Goal: Check status: Check status

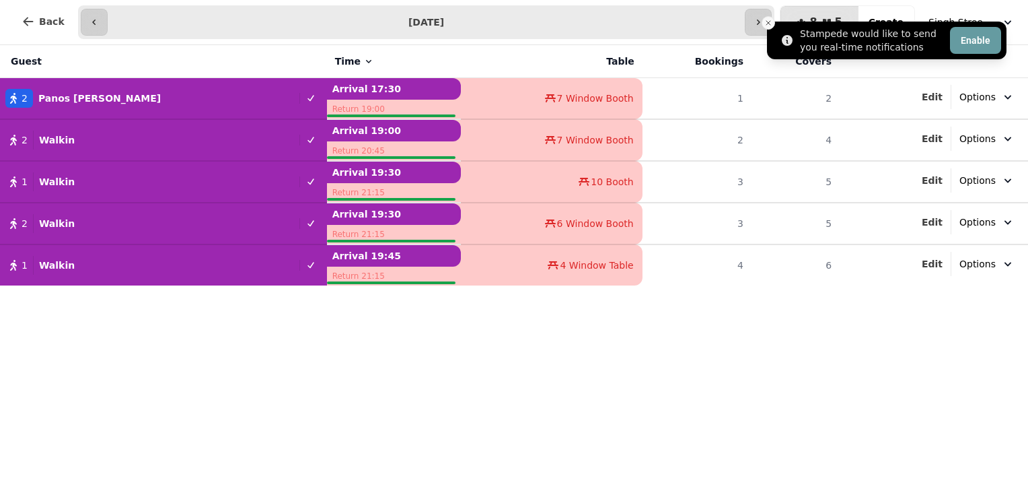
click at [770, 21] on line "Close toast" at bounding box center [768, 23] width 4 height 4
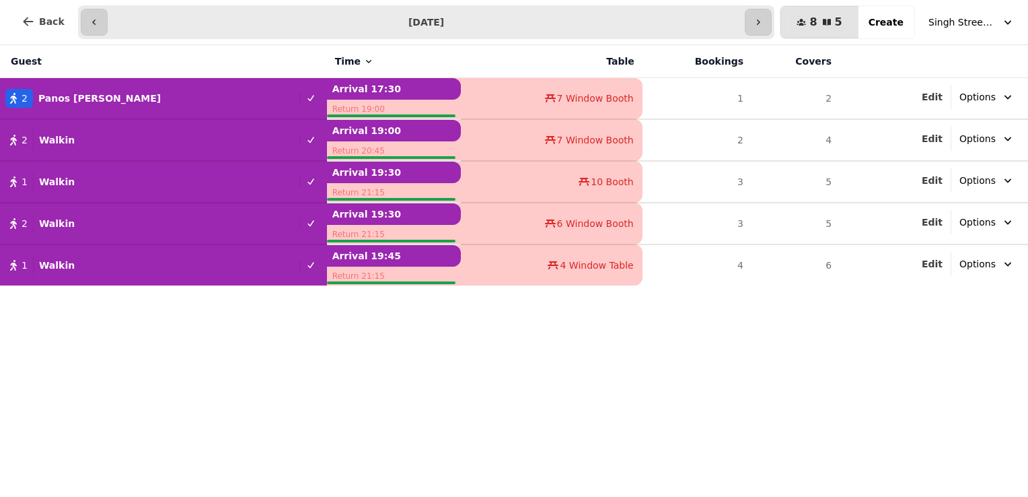
click at [760, 21] on icon "button" at bounding box center [758, 22] width 3 height 5
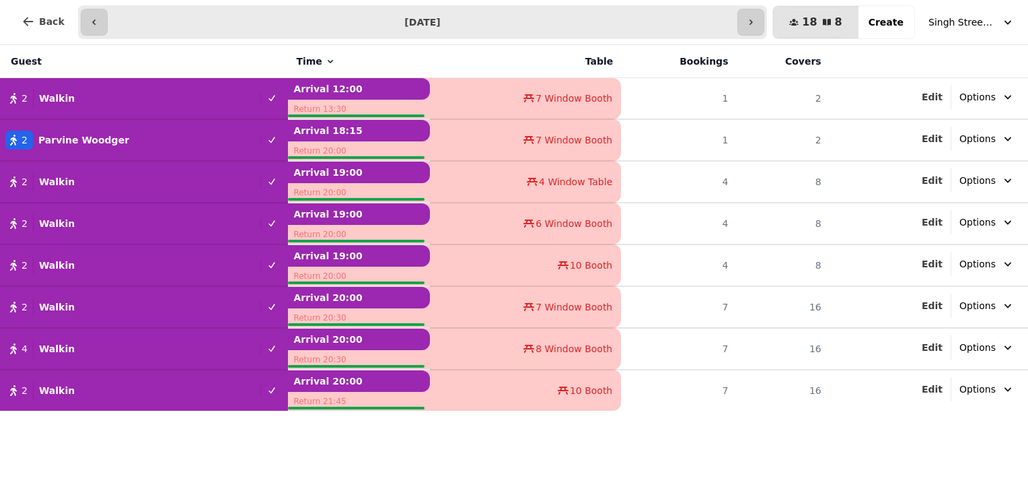
click at [756, 21] on icon "button" at bounding box center [751, 22] width 11 height 11
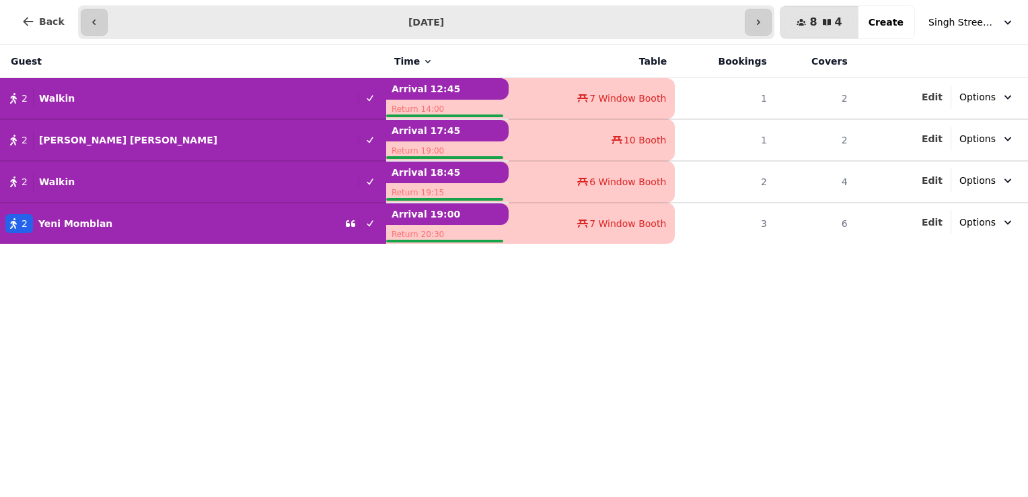
click at [760, 21] on icon "button" at bounding box center [758, 22] width 3 height 5
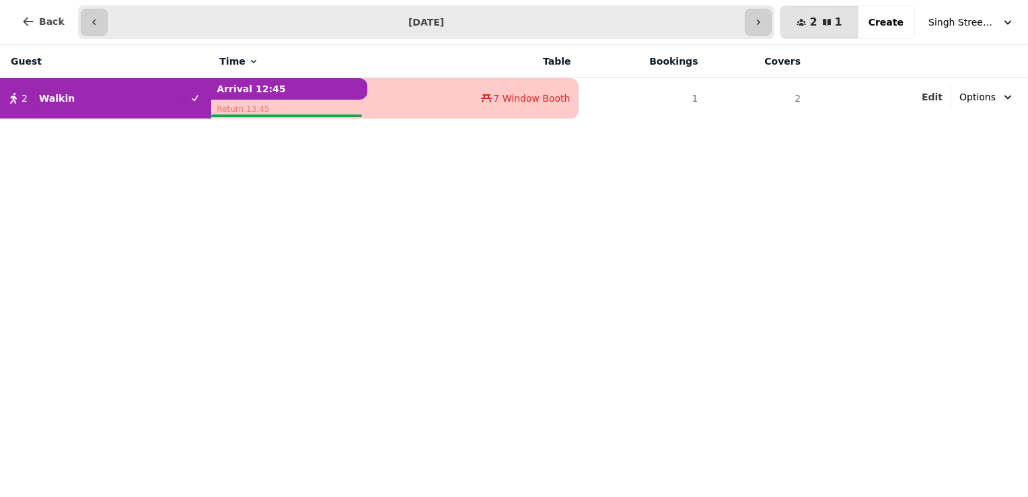
click at [764, 21] on icon "button" at bounding box center [758, 22] width 11 height 11
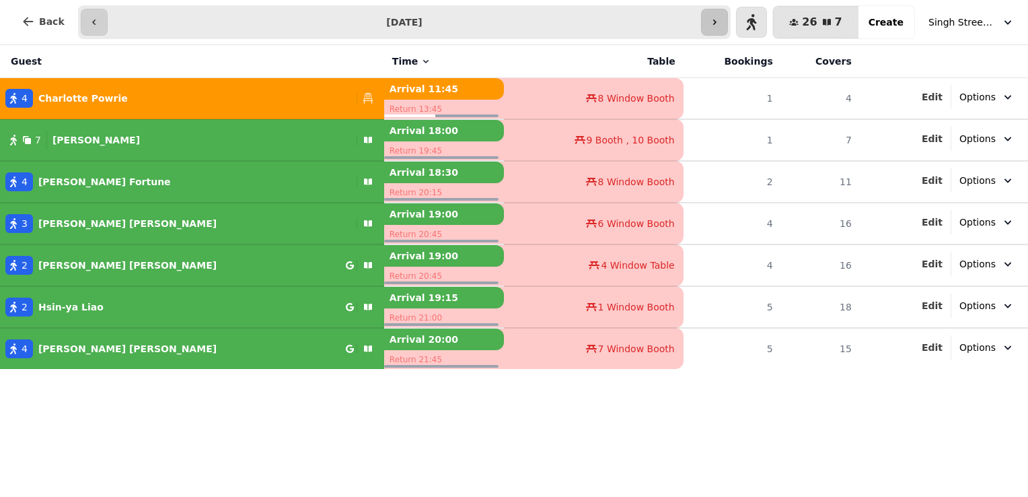
click at [720, 18] on icon "button" at bounding box center [714, 22] width 11 height 11
type input "**********"
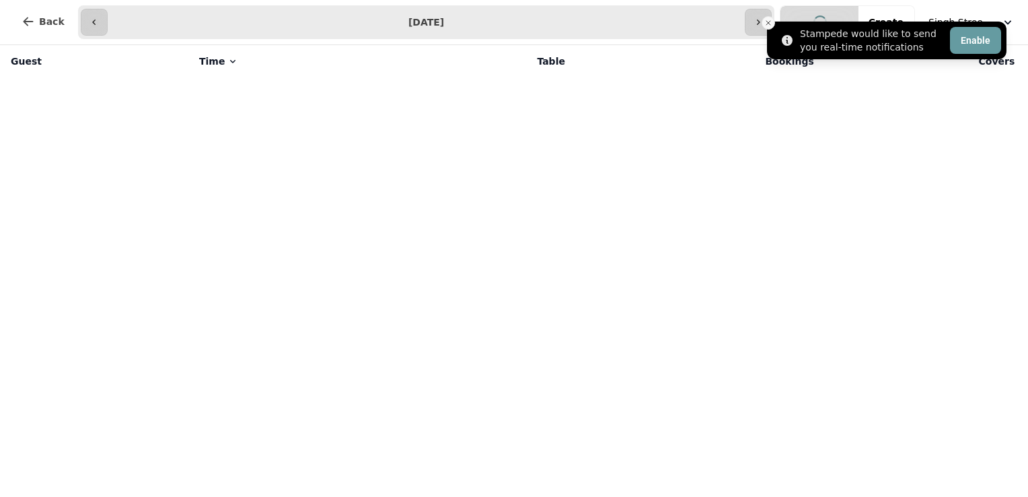
click at [768, 21] on icon "Close toast" at bounding box center [768, 23] width 8 height 8
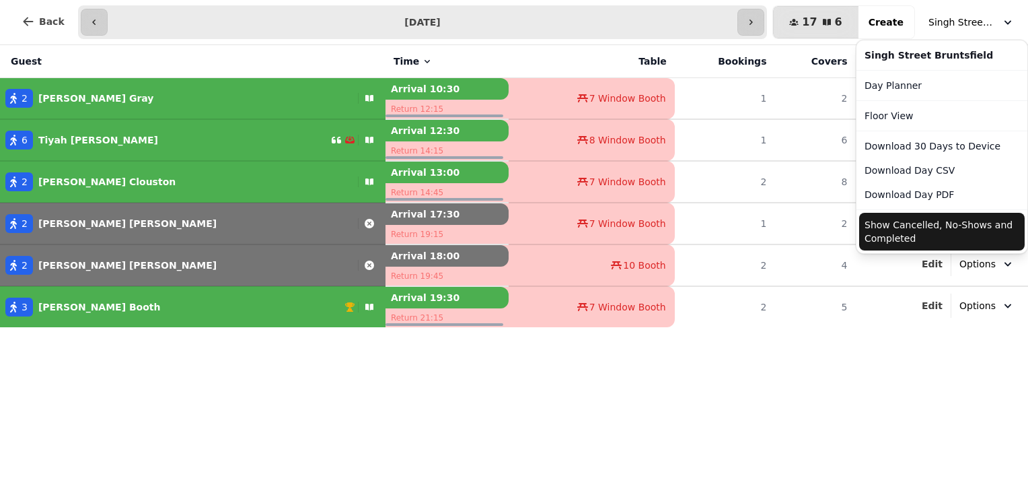
click at [952, 12] on button "Singh Street Bruntsfield" at bounding box center [972, 22] width 102 height 24
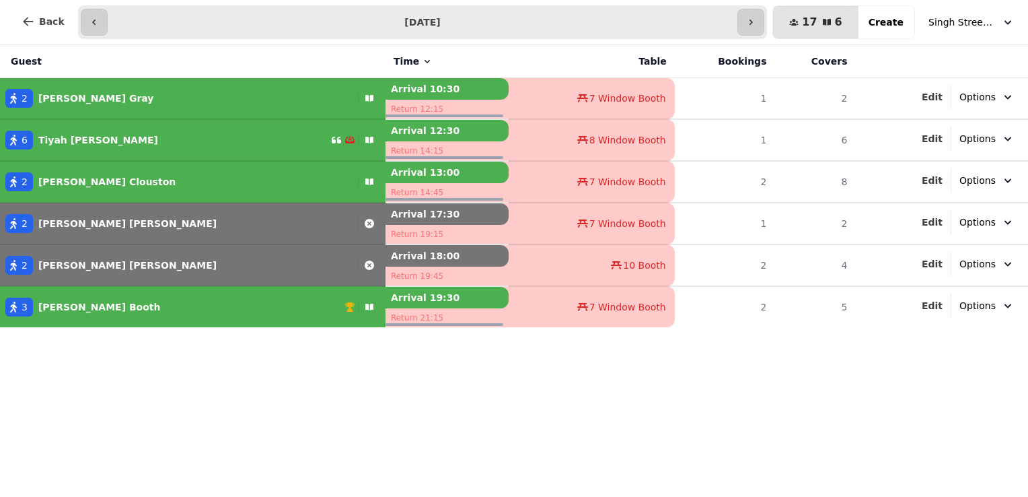
click at [952, 12] on button "Singh Street Bruntsfield" at bounding box center [972, 22] width 102 height 24
click at [764, 23] on button "button" at bounding box center [751, 22] width 27 height 27
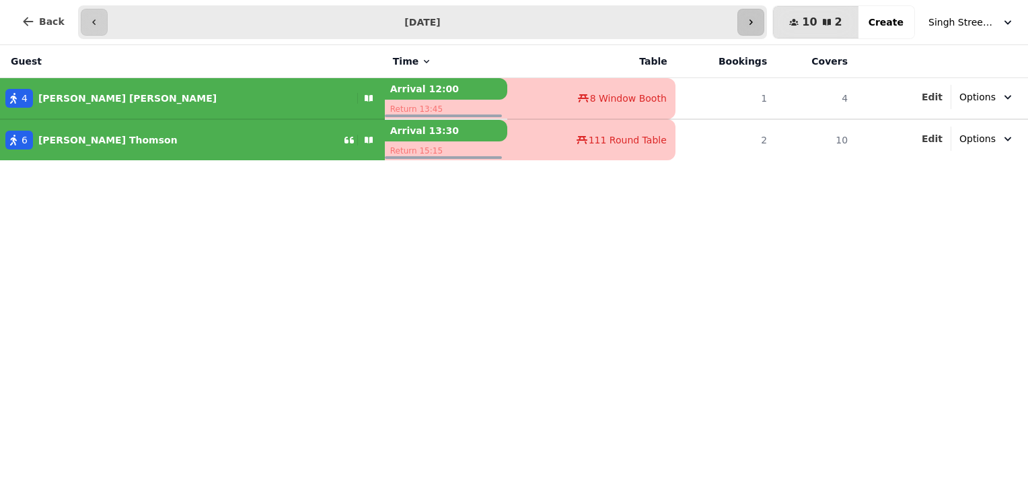
click at [764, 23] on button "button" at bounding box center [751, 22] width 27 height 27
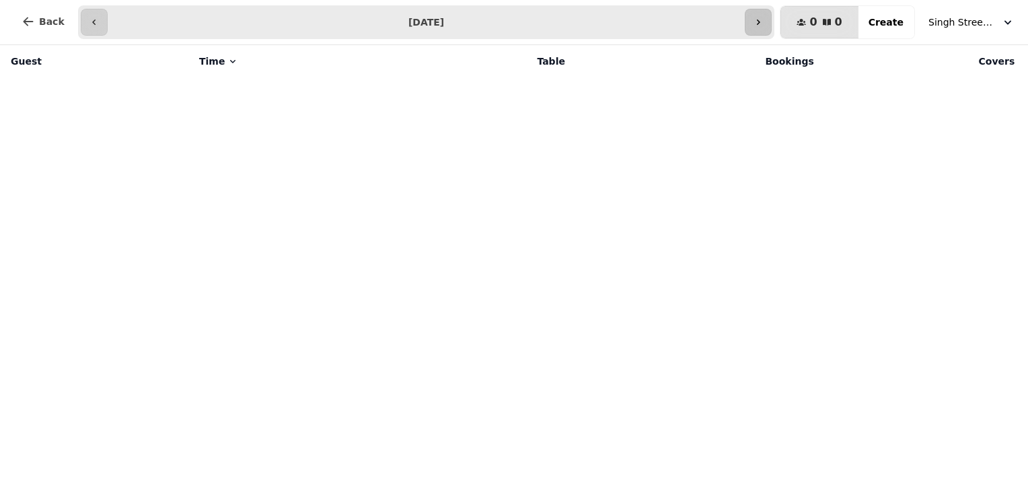
click at [764, 23] on icon "button" at bounding box center [758, 22] width 11 height 11
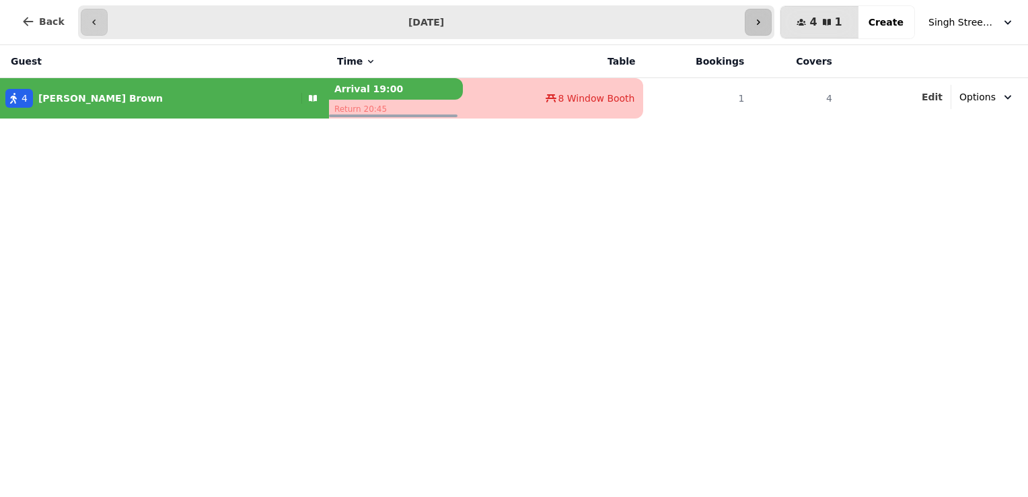
click at [764, 23] on icon "button" at bounding box center [758, 22] width 11 height 11
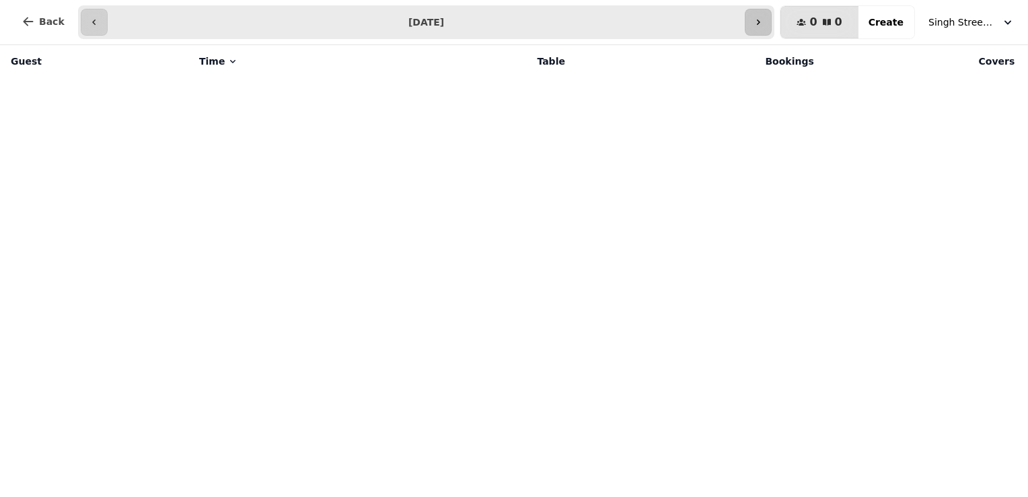
click at [764, 23] on icon "button" at bounding box center [758, 22] width 11 height 11
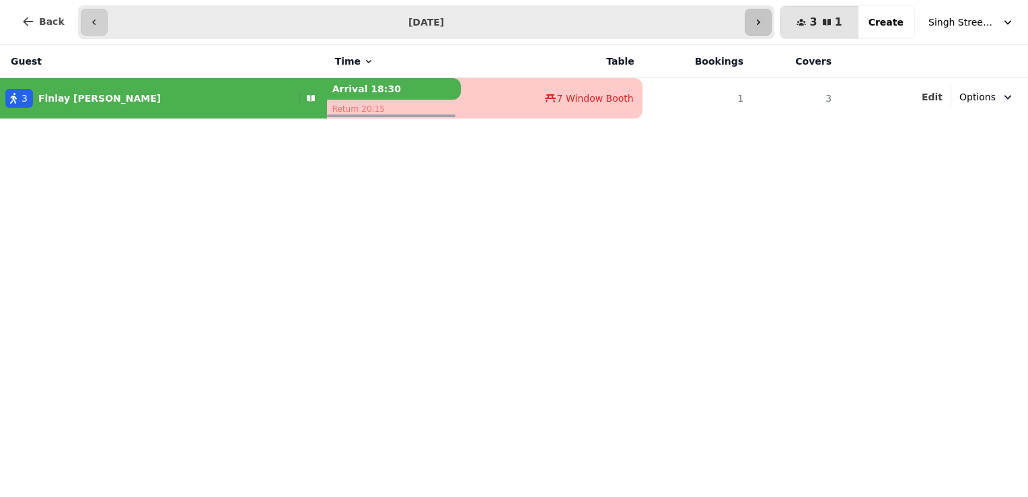
click at [764, 23] on icon "button" at bounding box center [758, 22] width 11 height 11
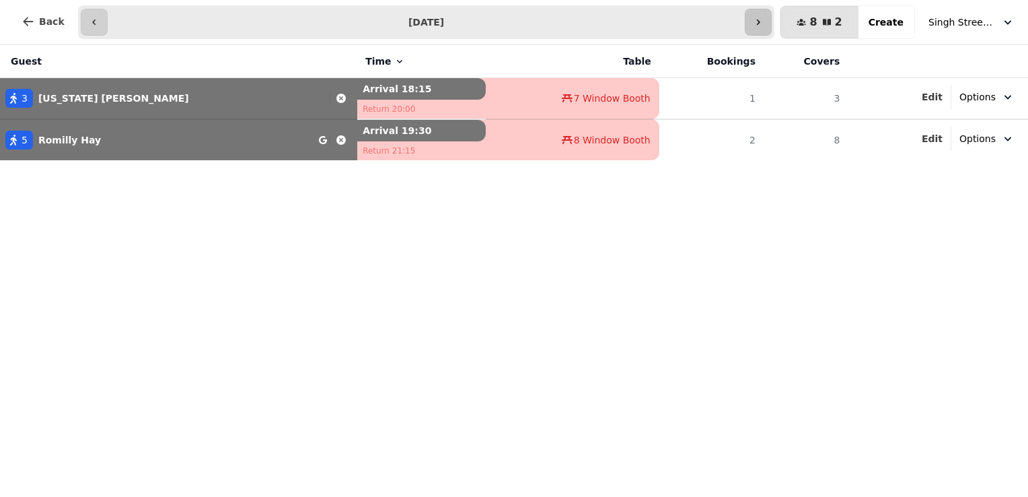
click at [764, 23] on icon "button" at bounding box center [758, 22] width 11 height 11
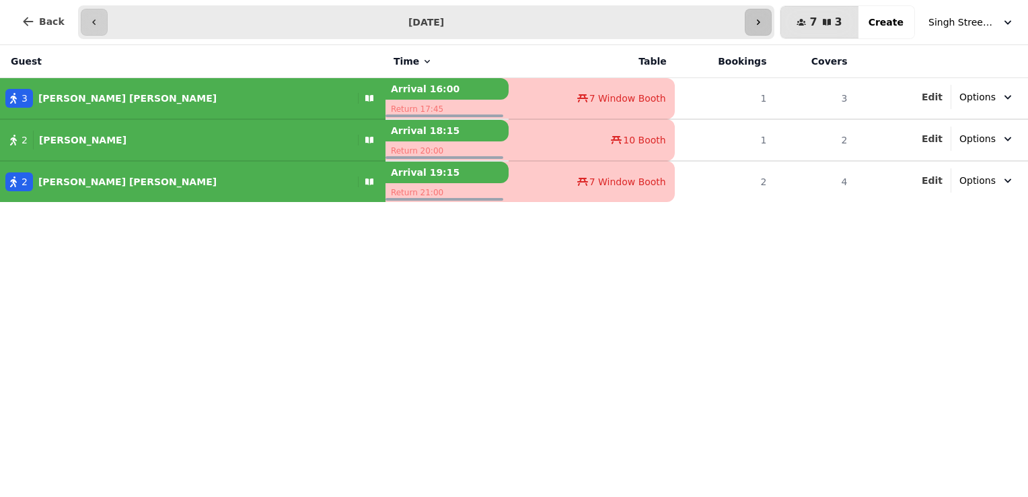
click at [764, 23] on icon "button" at bounding box center [758, 22] width 11 height 11
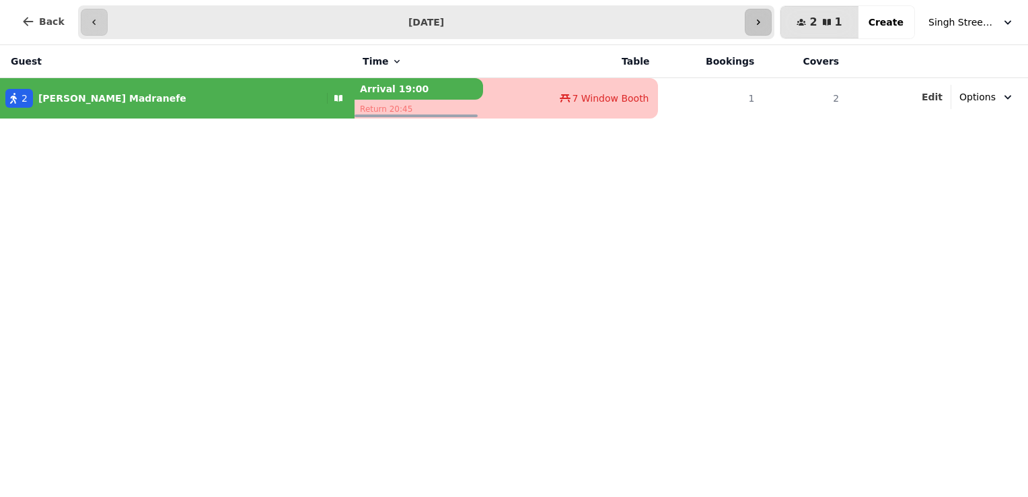
click at [764, 23] on icon "button" at bounding box center [758, 22] width 11 height 11
type input "**********"
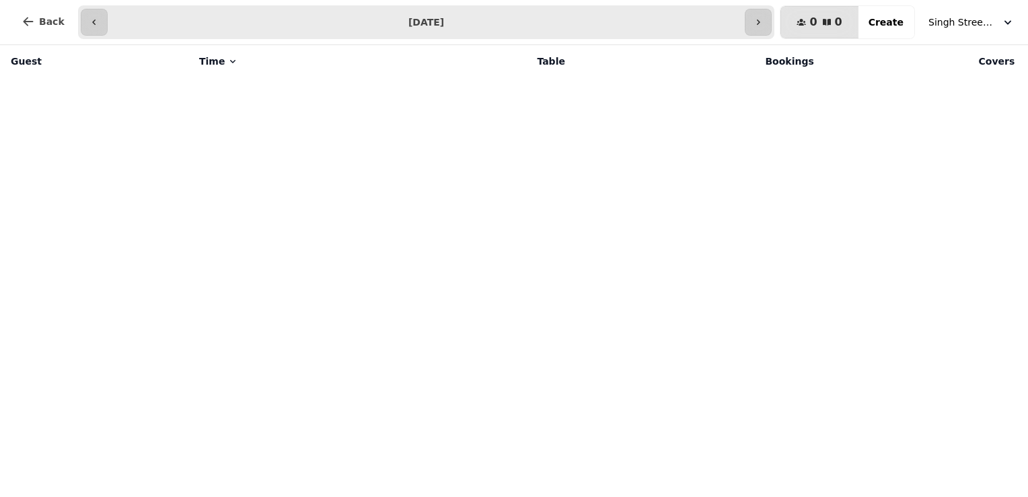
drag, startPoint x: 773, startPoint y: 23, endPoint x: 398, endPoint y: 11, distance: 375.0
click at [398, 11] on div "**********" at bounding box center [426, 22] width 697 height 34
click at [44, 23] on span "Back" at bounding box center [52, 21] width 26 height 9
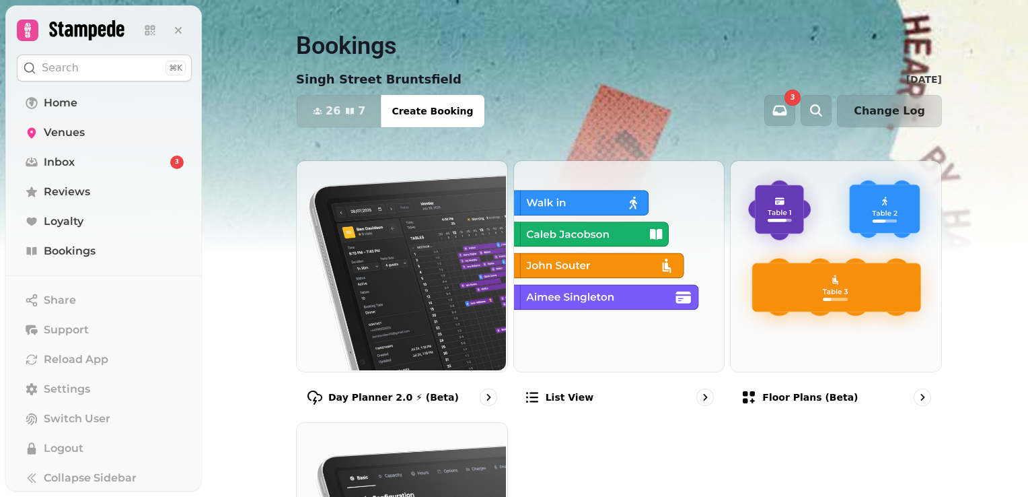
click at [73, 131] on span "Venues" at bounding box center [64, 132] width 41 height 16
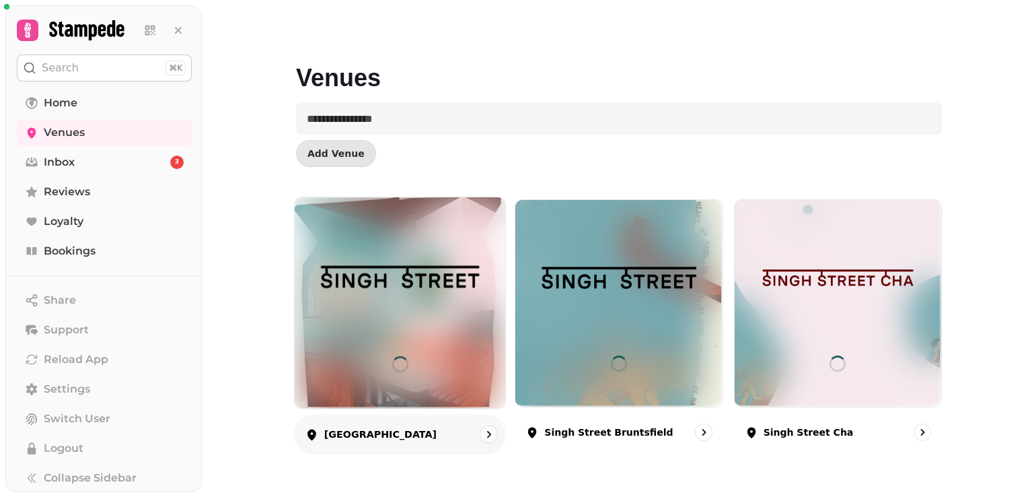
click at [433, 302] on img at bounding box center [400, 277] width 158 height 88
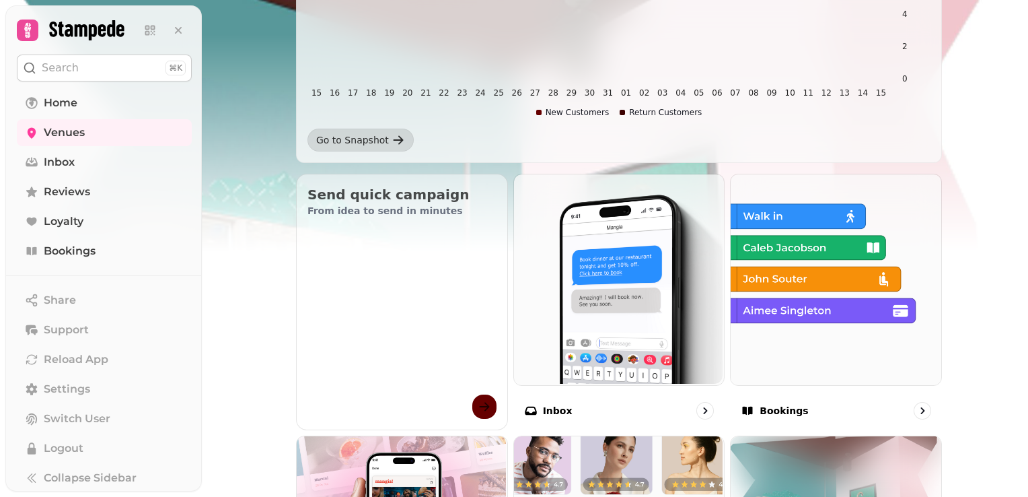
scroll to position [412, 0]
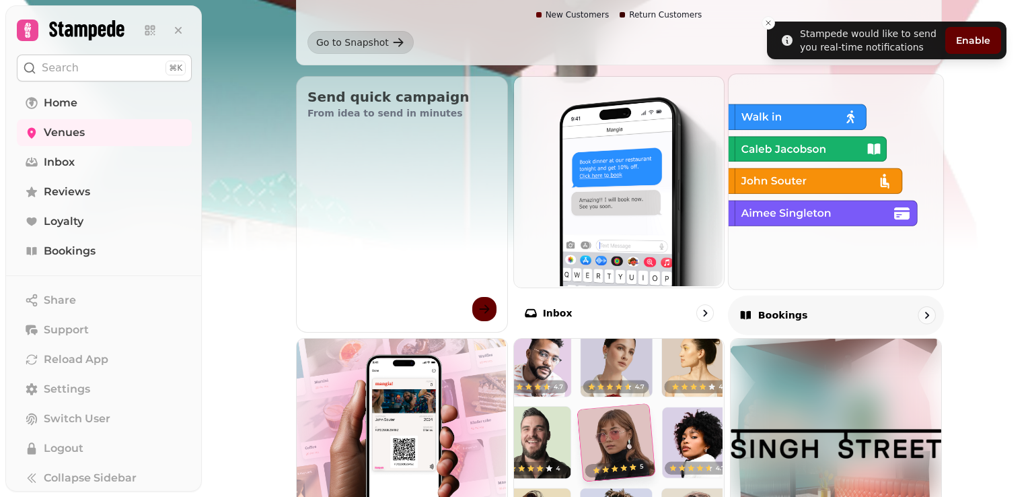
click at [783, 180] on img at bounding box center [834, 180] width 215 height 215
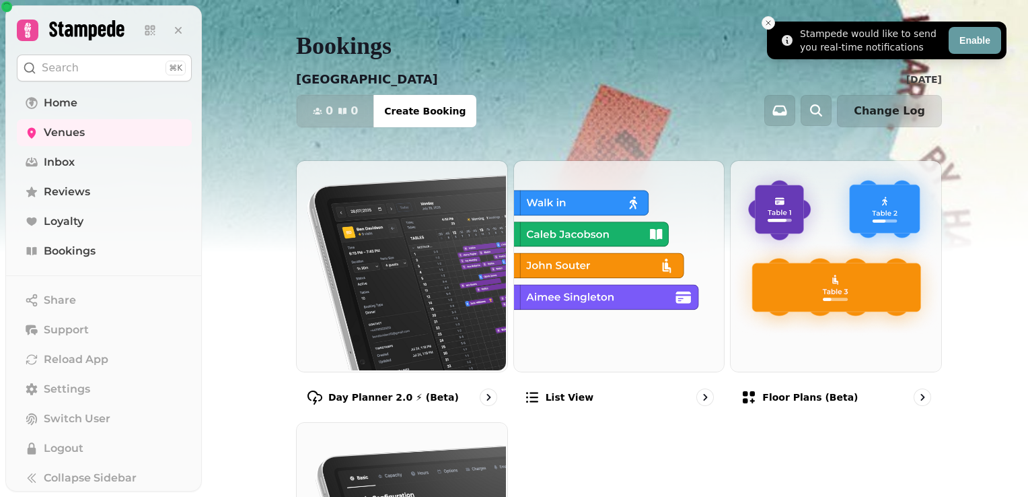
click at [773, 28] on button "Close toast" at bounding box center [768, 22] width 13 height 13
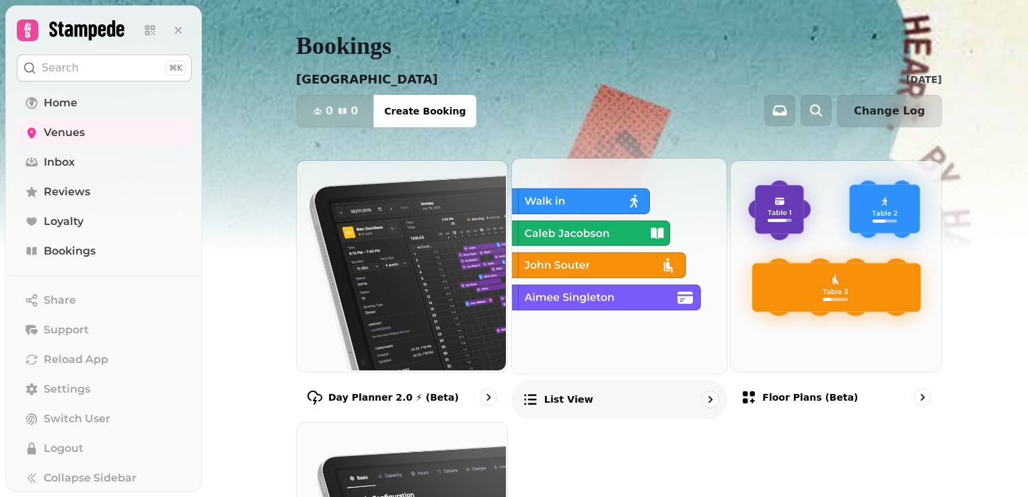
click at [634, 244] on img at bounding box center [617, 264] width 215 height 215
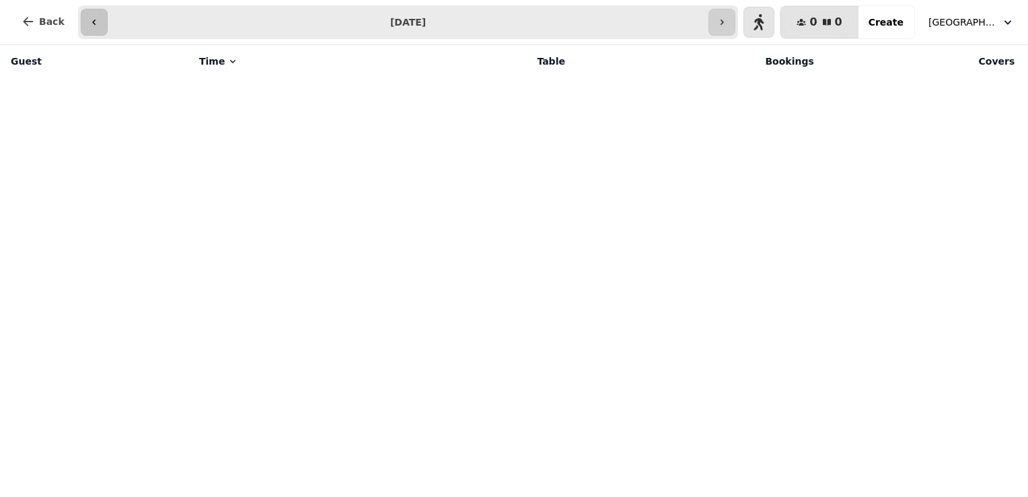
click at [89, 12] on button "button" at bounding box center [94, 22] width 27 height 27
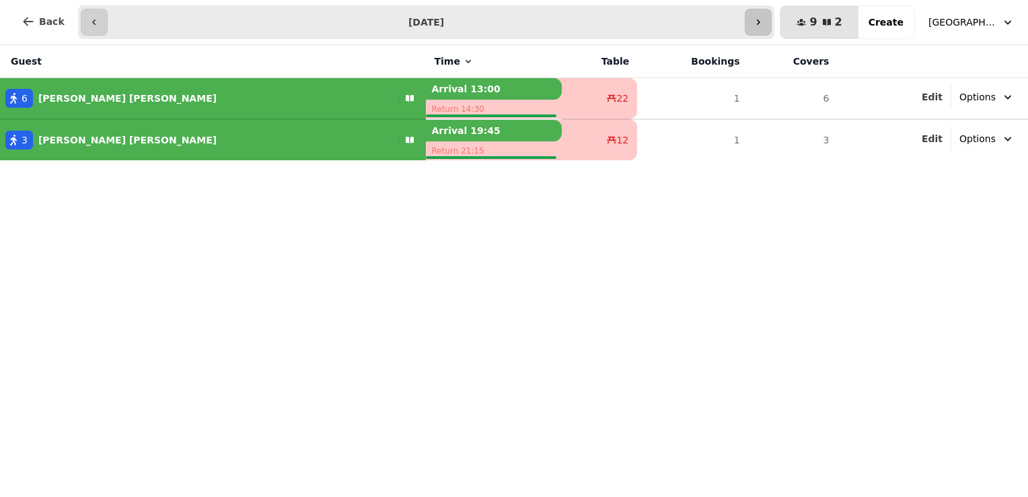
click at [764, 21] on icon "button" at bounding box center [758, 22] width 11 height 11
type input "**********"
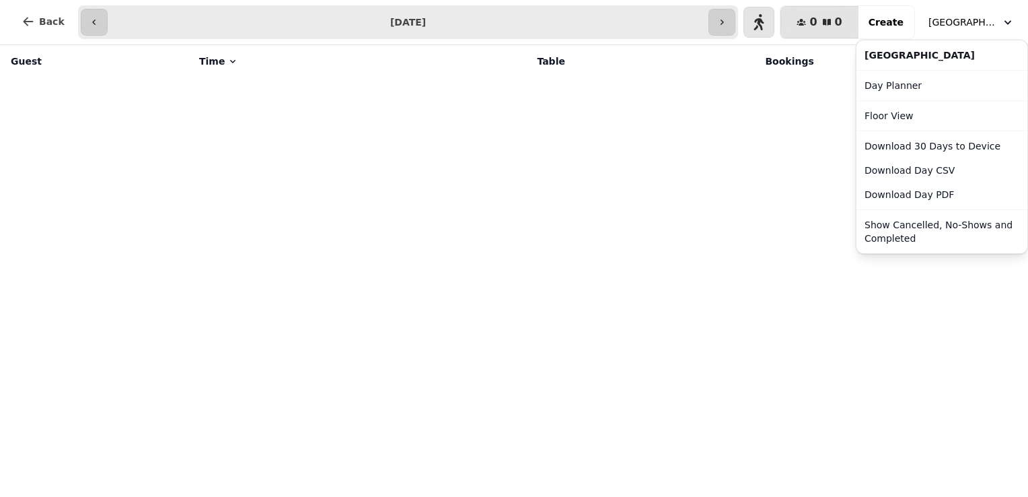
click at [966, 23] on span "[GEOGRAPHIC_DATA]" at bounding box center [962, 21] width 67 height 13
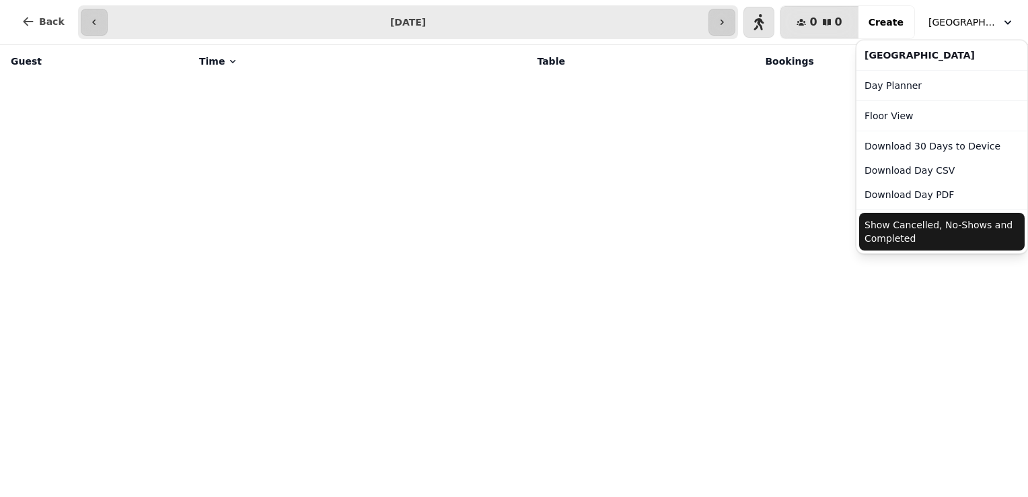
click at [943, 229] on button "Show Cancelled, No-Shows and Completed" at bounding box center [942, 232] width 166 height 38
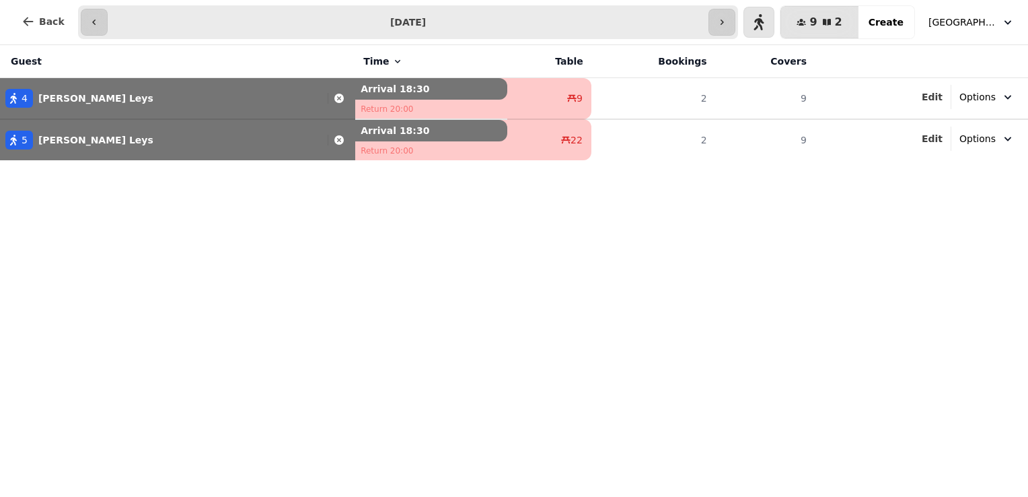
click at [192, 124] on button "5 [PERSON_NAME]" at bounding box center [177, 140] width 355 height 32
select select "**********"
select select "*"
select select "****"
select select "*********"
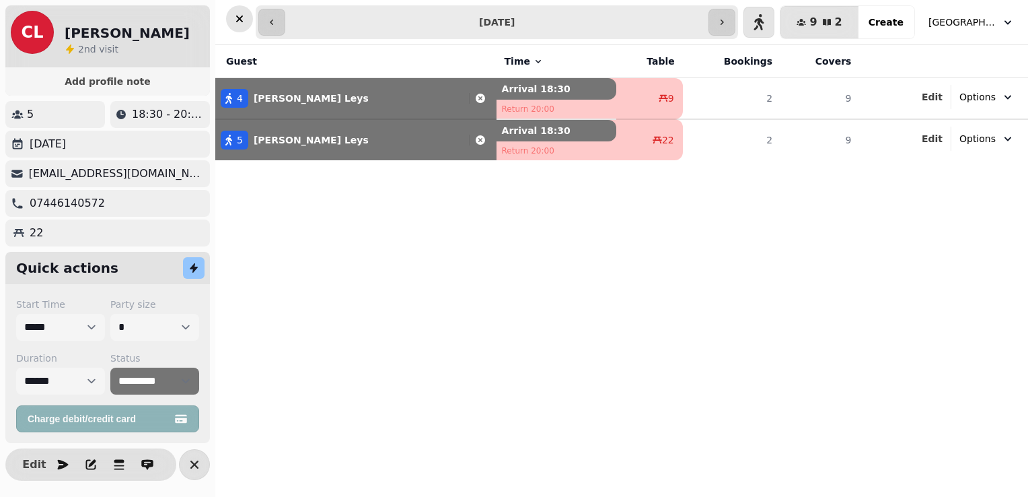
click at [242, 13] on icon "button" at bounding box center [239, 18] width 13 height 13
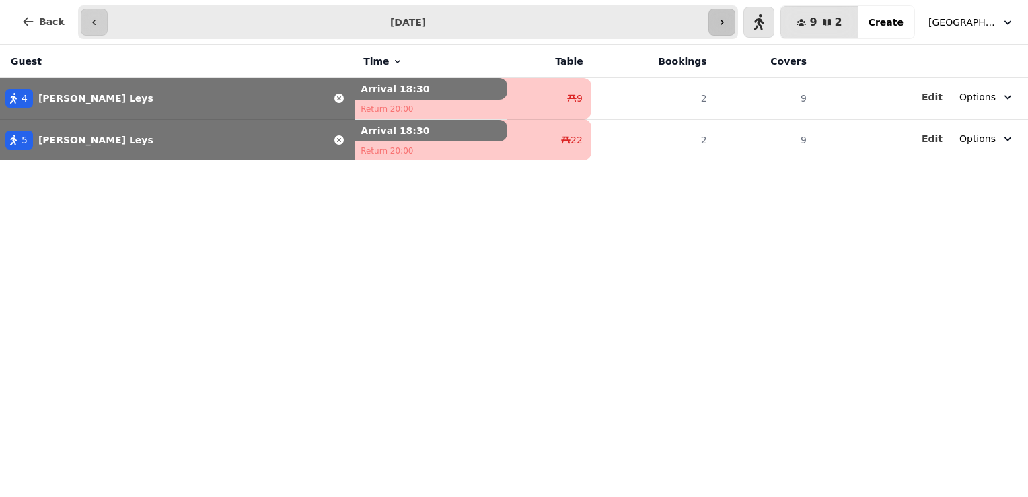
click at [727, 20] on icon "button" at bounding box center [722, 22] width 11 height 11
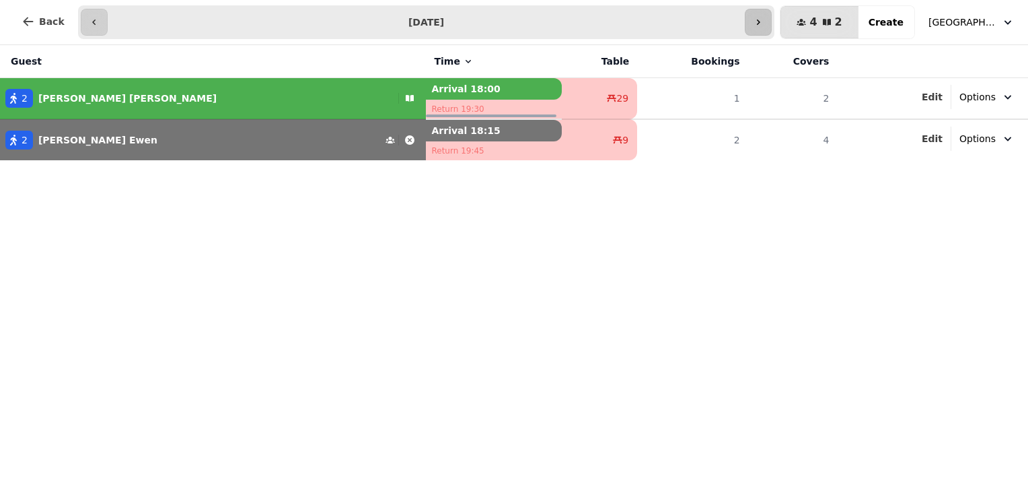
click at [760, 24] on icon "button" at bounding box center [758, 22] width 3 height 5
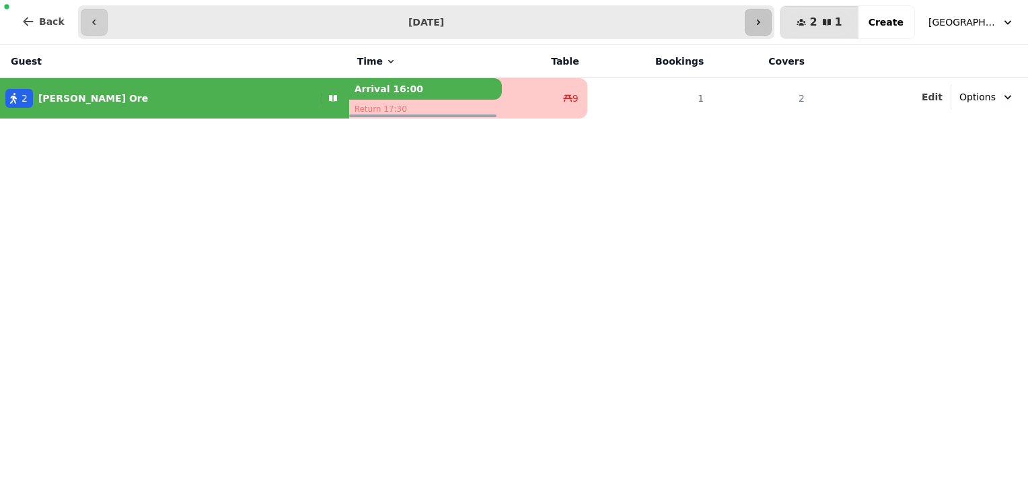
click at [764, 24] on icon "button" at bounding box center [758, 22] width 11 height 11
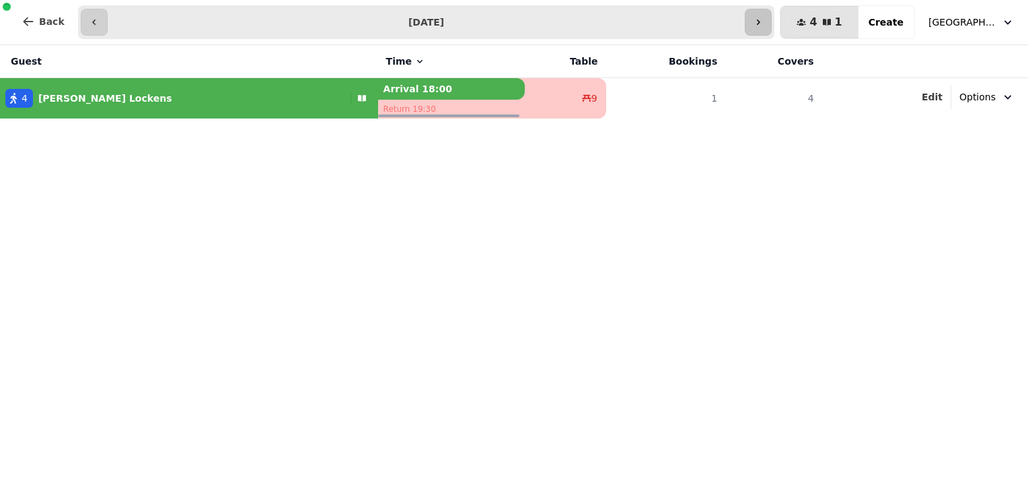
click at [764, 24] on icon "button" at bounding box center [758, 22] width 11 height 11
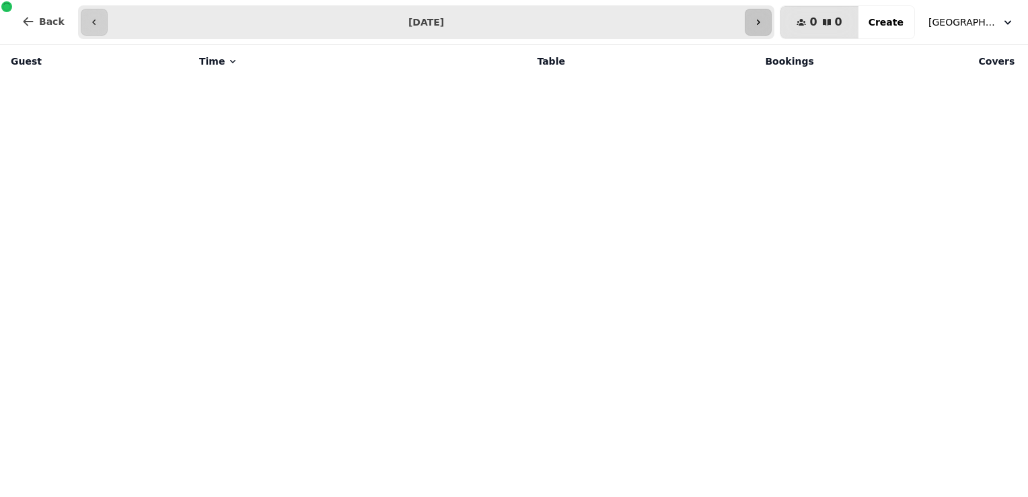
click at [760, 24] on icon "button" at bounding box center [758, 22] width 3 height 5
click at [657, 330] on div "Guest Time Table Bookings Covers" at bounding box center [514, 271] width 1028 height 452
click at [764, 25] on icon "button" at bounding box center [758, 22] width 11 height 11
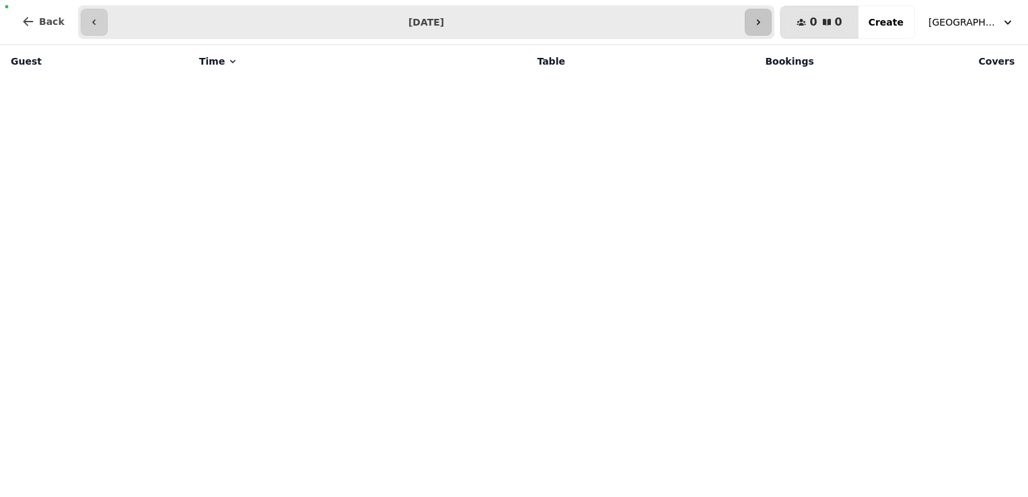
click at [764, 25] on icon "button" at bounding box center [758, 22] width 11 height 11
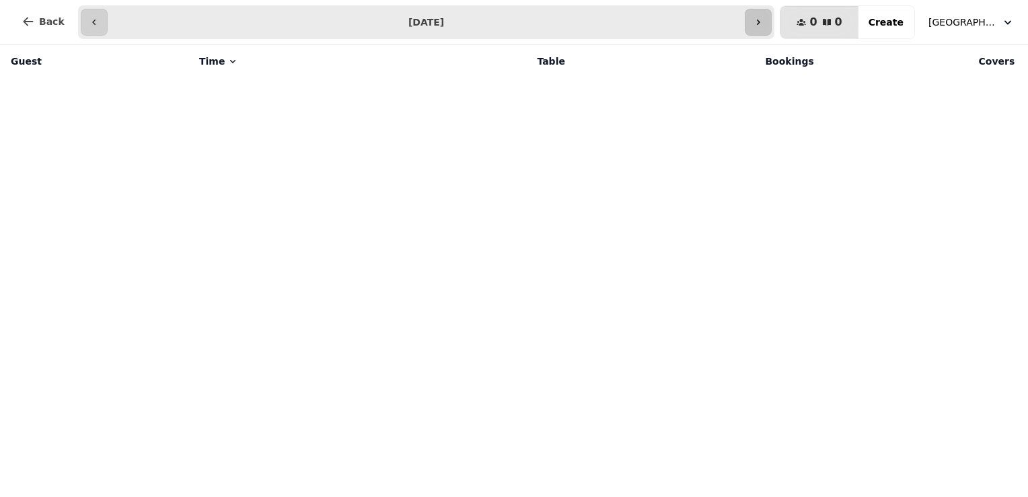
click at [764, 25] on icon "button" at bounding box center [758, 22] width 11 height 11
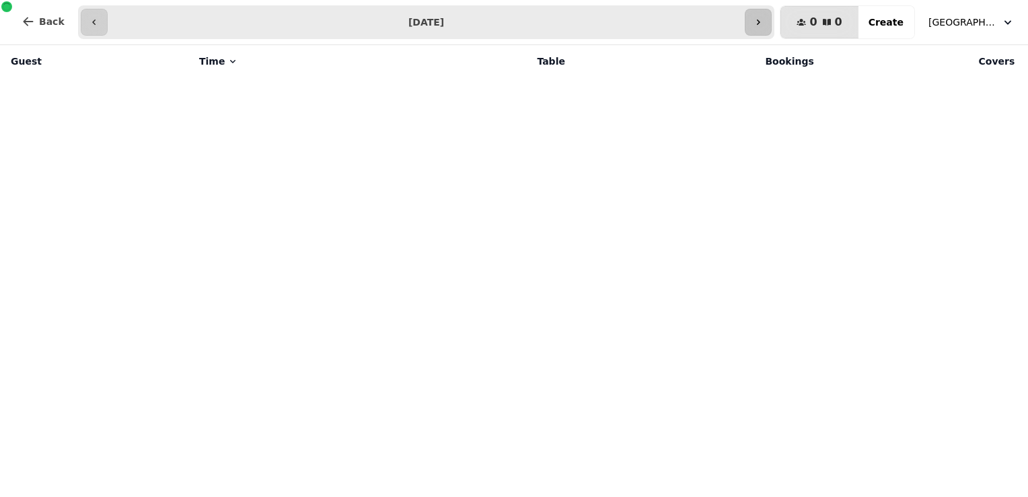
click at [764, 25] on icon "button" at bounding box center [758, 22] width 11 height 11
type input "**********"
